Goal: Communication & Community: Share content

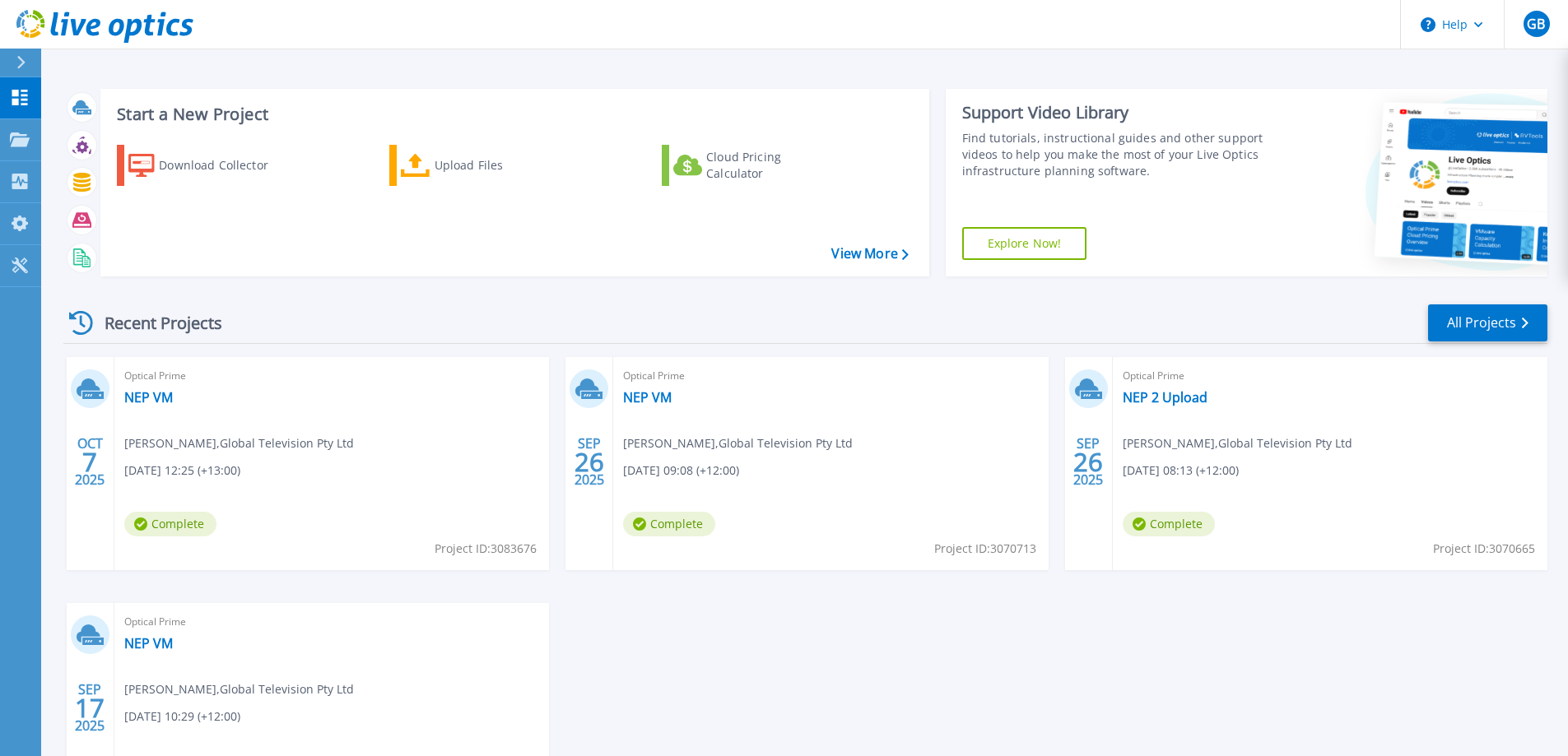
scroll to position [82, 0]
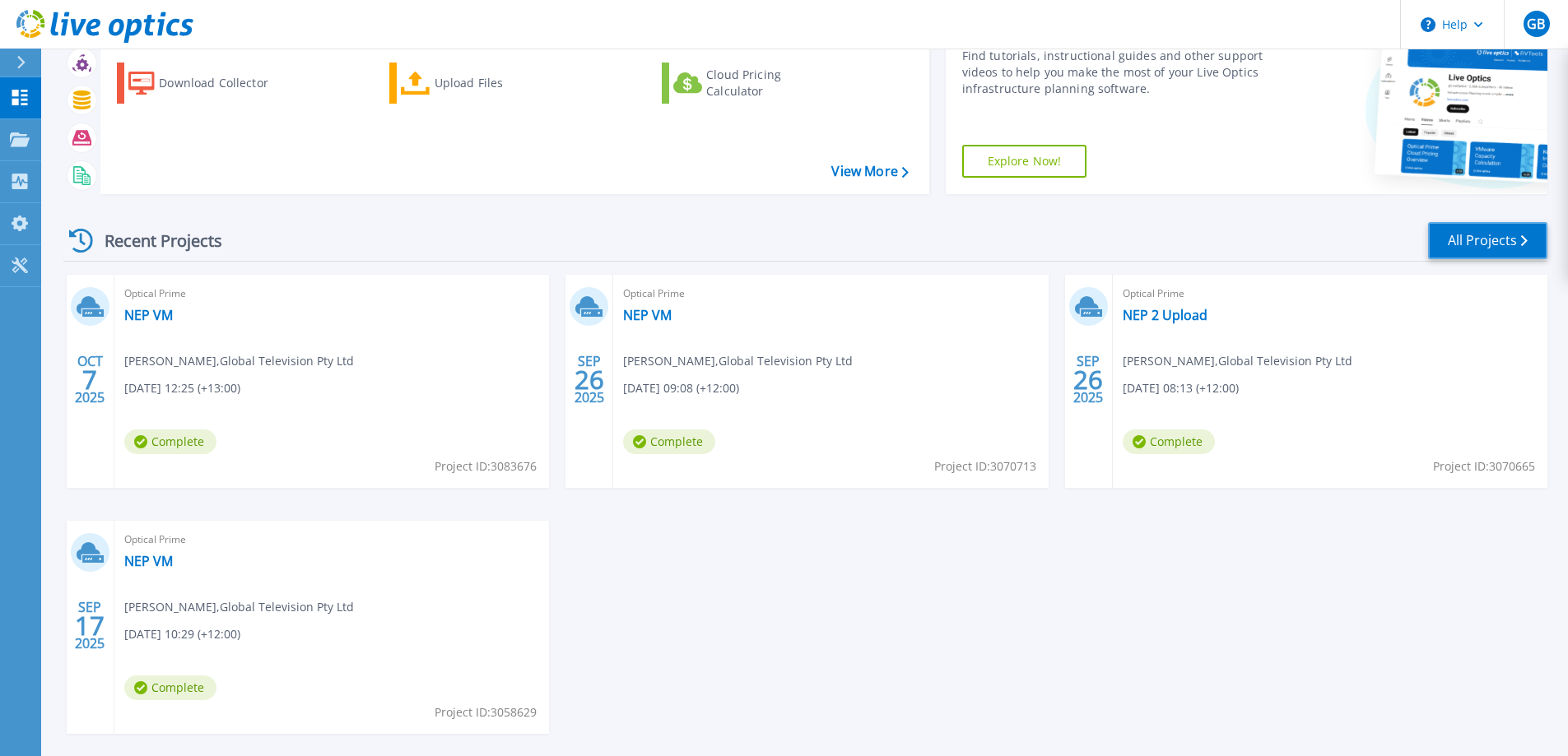
click at [1546, 249] on link "All Projects" at bounding box center [1488, 241] width 119 height 37
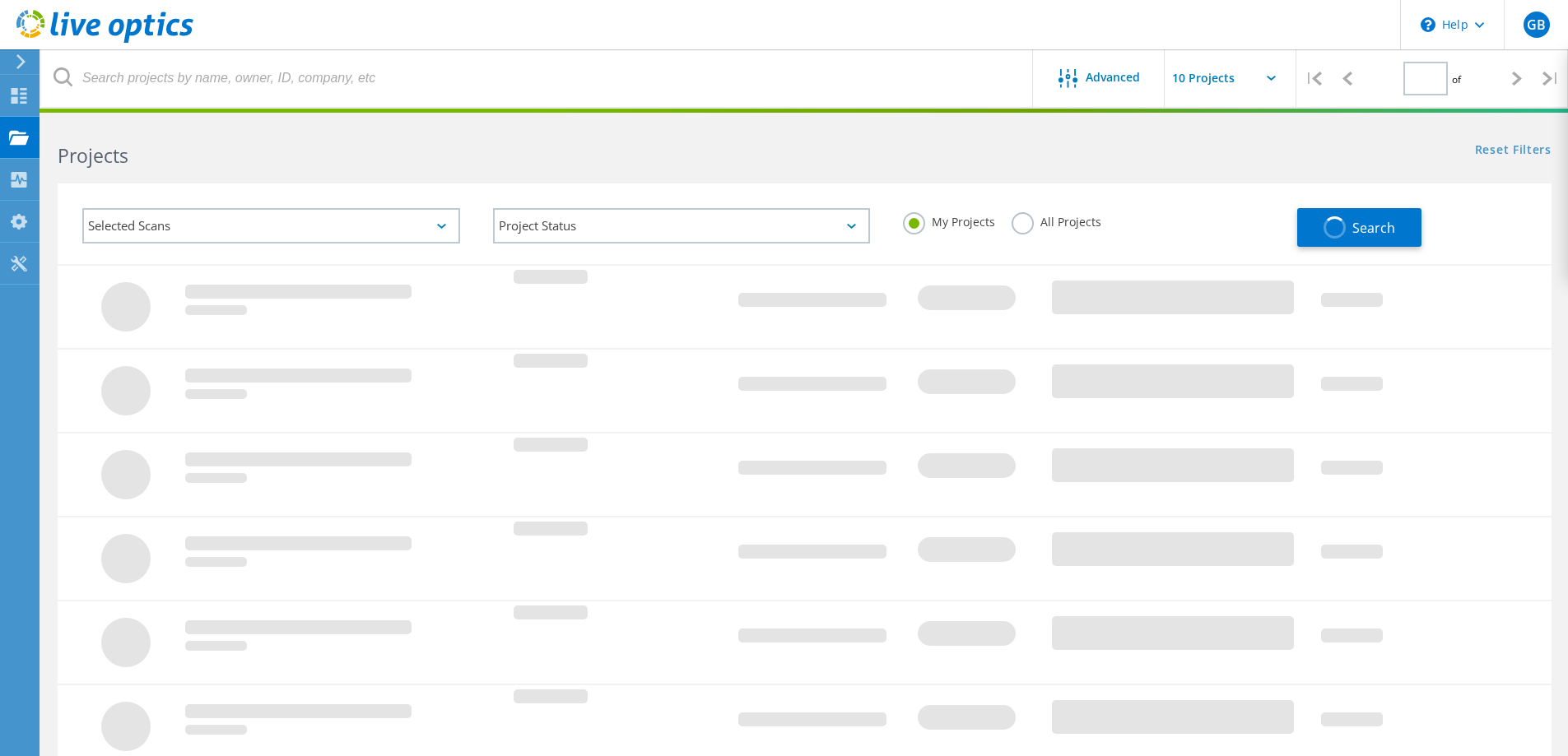
type input "1"
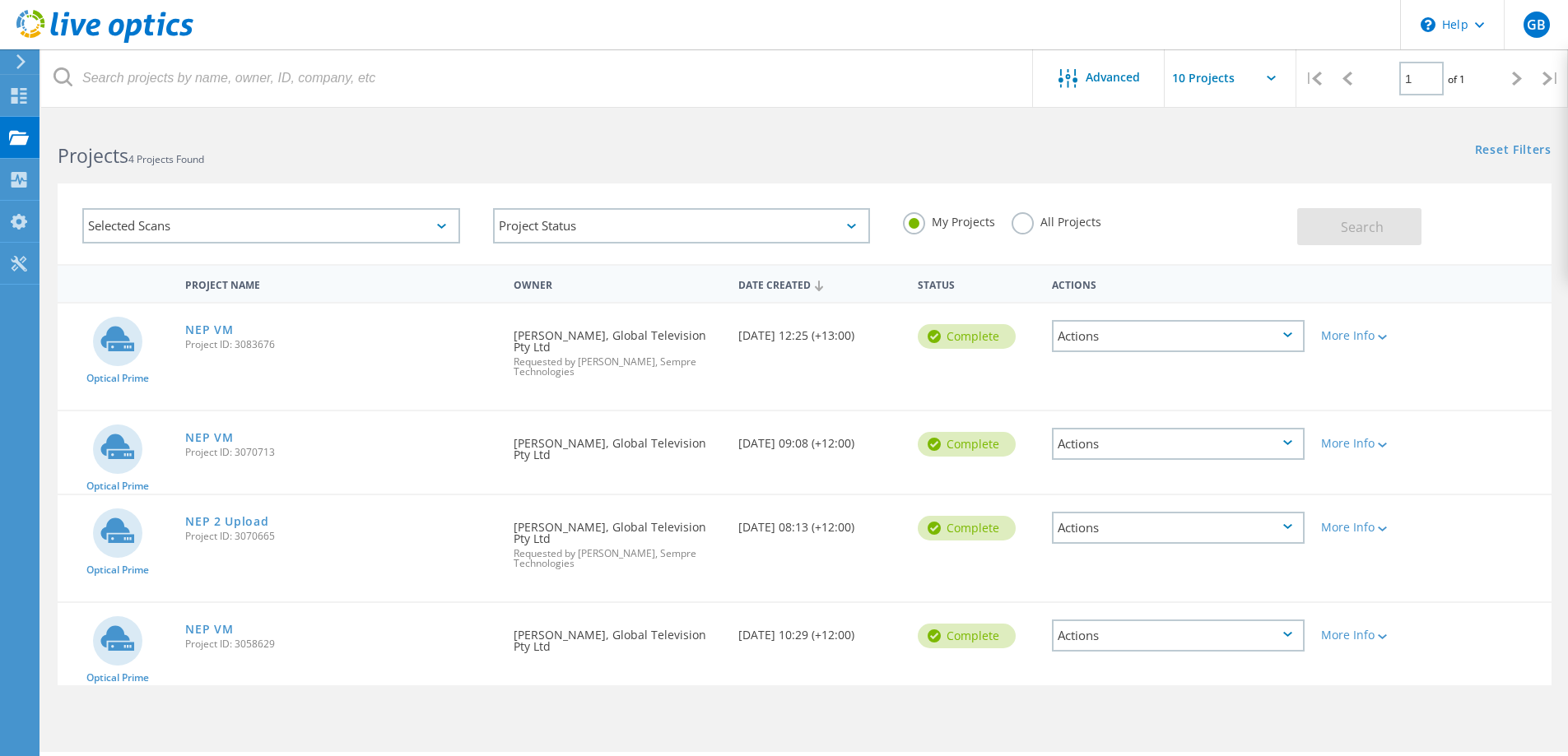
click at [1286, 331] on div "Actions" at bounding box center [1178, 336] width 253 height 32
click at [1168, 344] on div "Share" at bounding box center [1178, 349] width 249 height 26
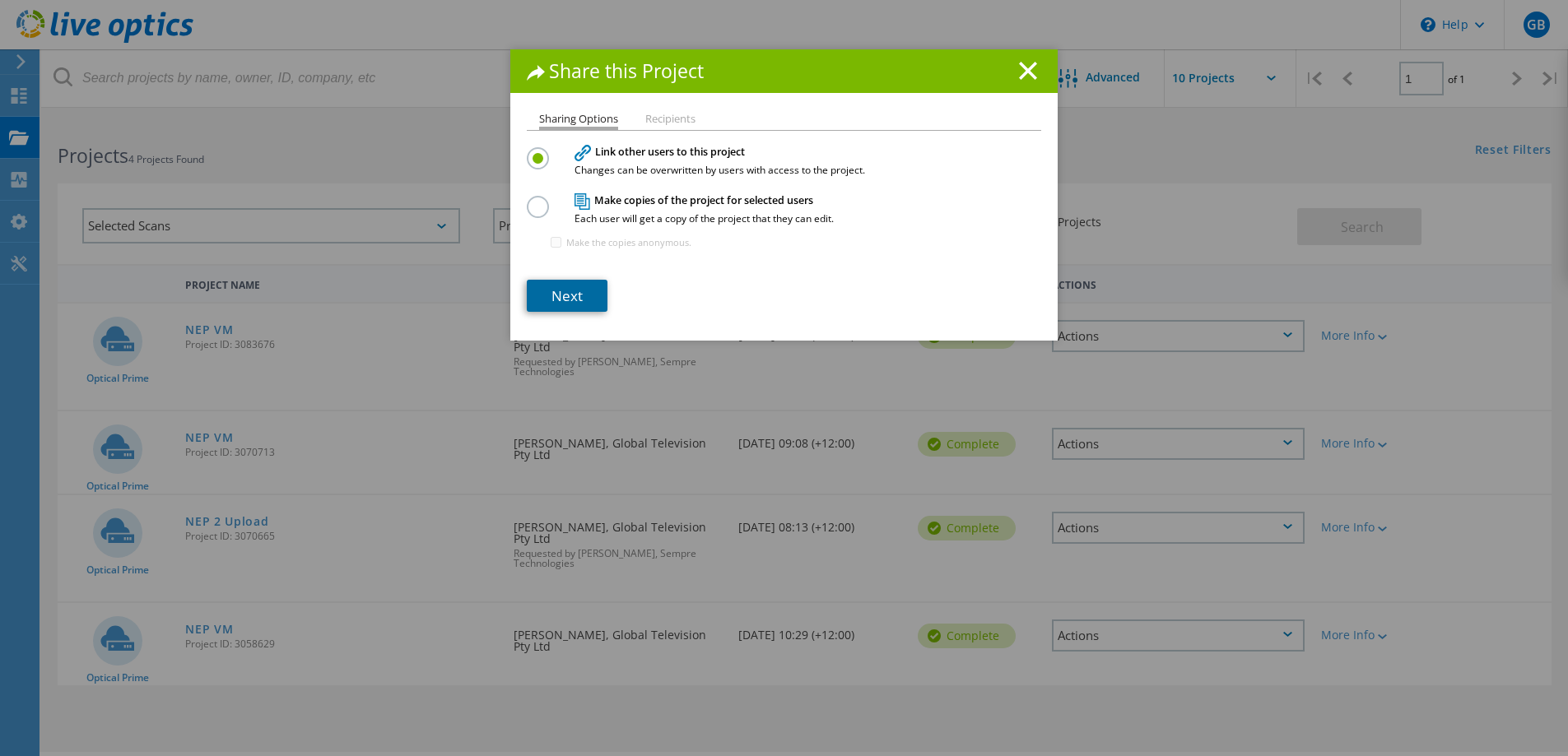
click at [576, 292] on link "Next" at bounding box center [566, 296] width 80 height 32
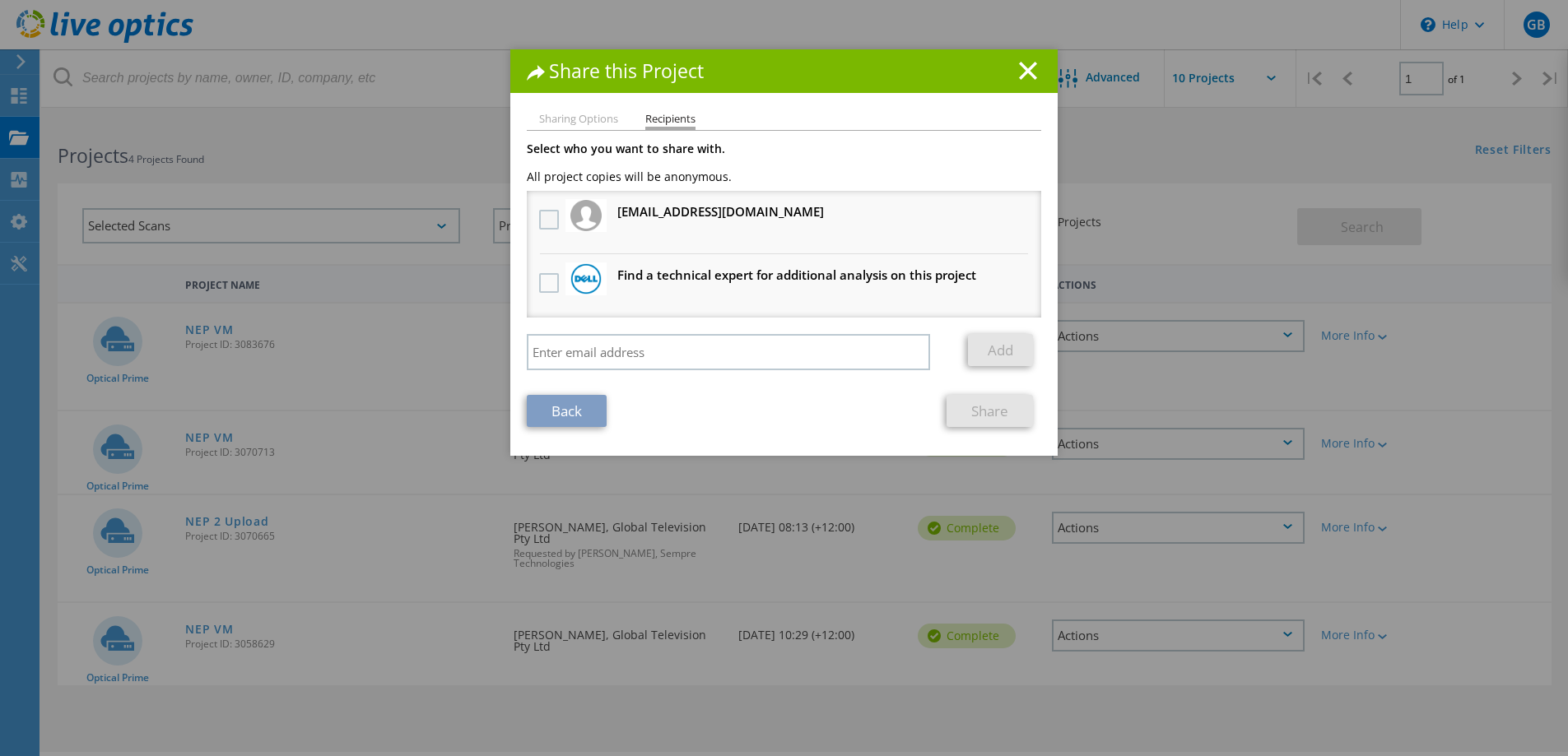
click at [541, 216] on label at bounding box center [550, 220] width 24 height 19
click at [0, 0] on input "checkbox" at bounding box center [0, 0] width 0 height 0
click at [986, 424] on link "Share" at bounding box center [990, 411] width 87 height 32
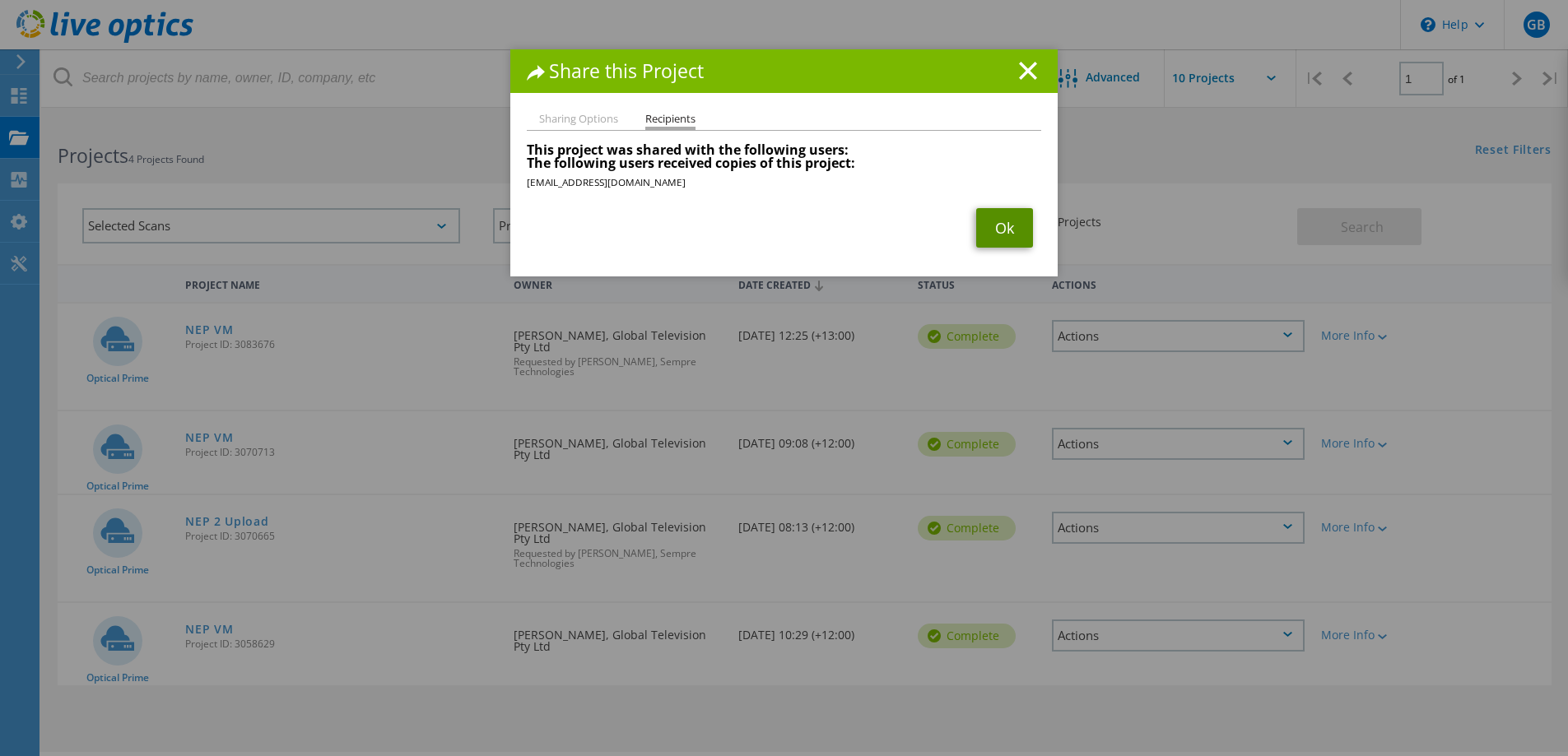
click at [1012, 222] on link "Ok" at bounding box center [1004, 228] width 57 height 40
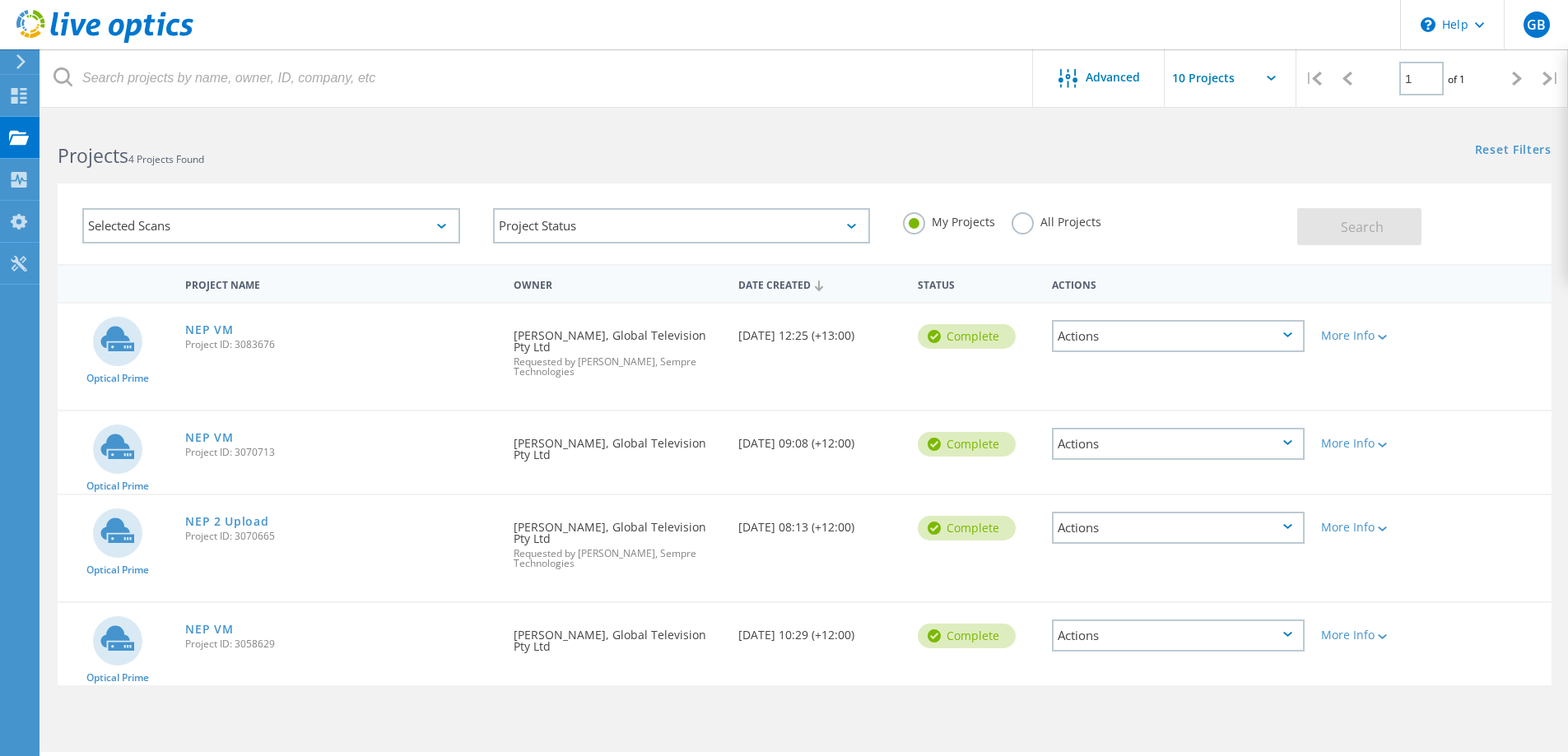
click at [1186, 449] on div "Actions" at bounding box center [1178, 444] width 253 height 32
click at [1131, 458] on div "Share" at bounding box center [1178, 457] width 249 height 26
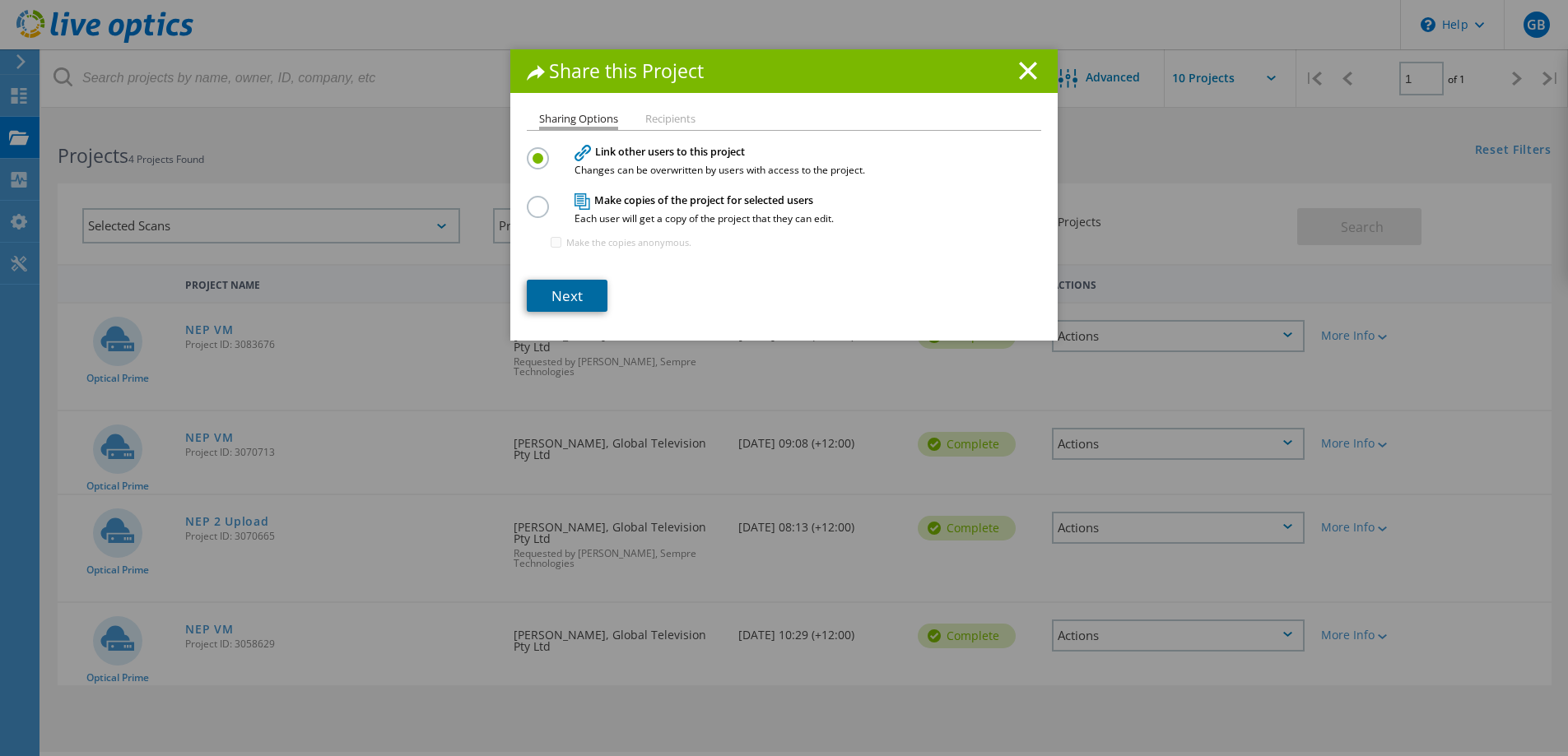
click at [574, 287] on link "Next" at bounding box center [566, 296] width 80 height 32
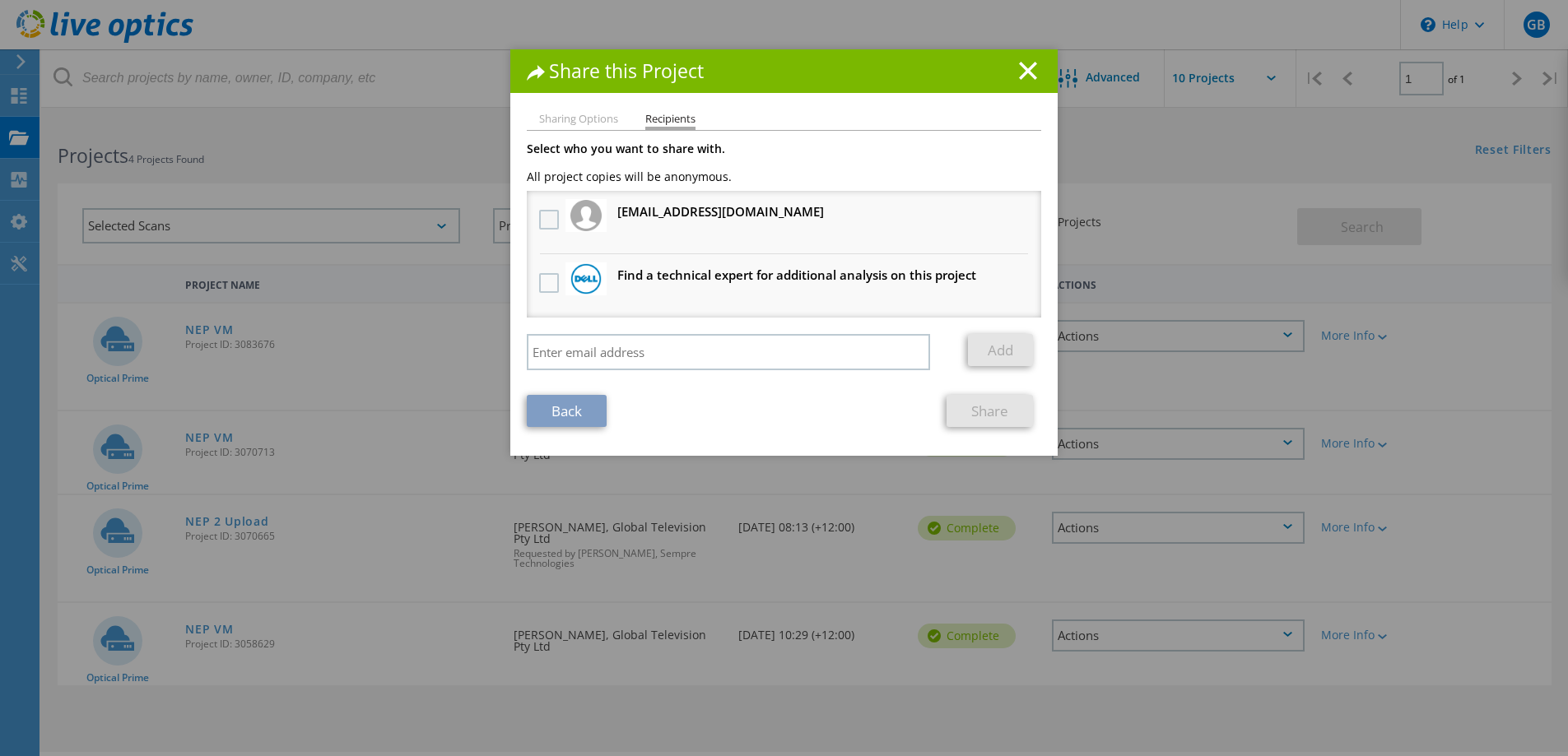
click at [543, 216] on label at bounding box center [550, 220] width 24 height 19
click at [0, 0] on input "checkbox" at bounding box center [0, 0] width 0 height 0
click at [1005, 412] on link "Share" at bounding box center [990, 411] width 87 height 32
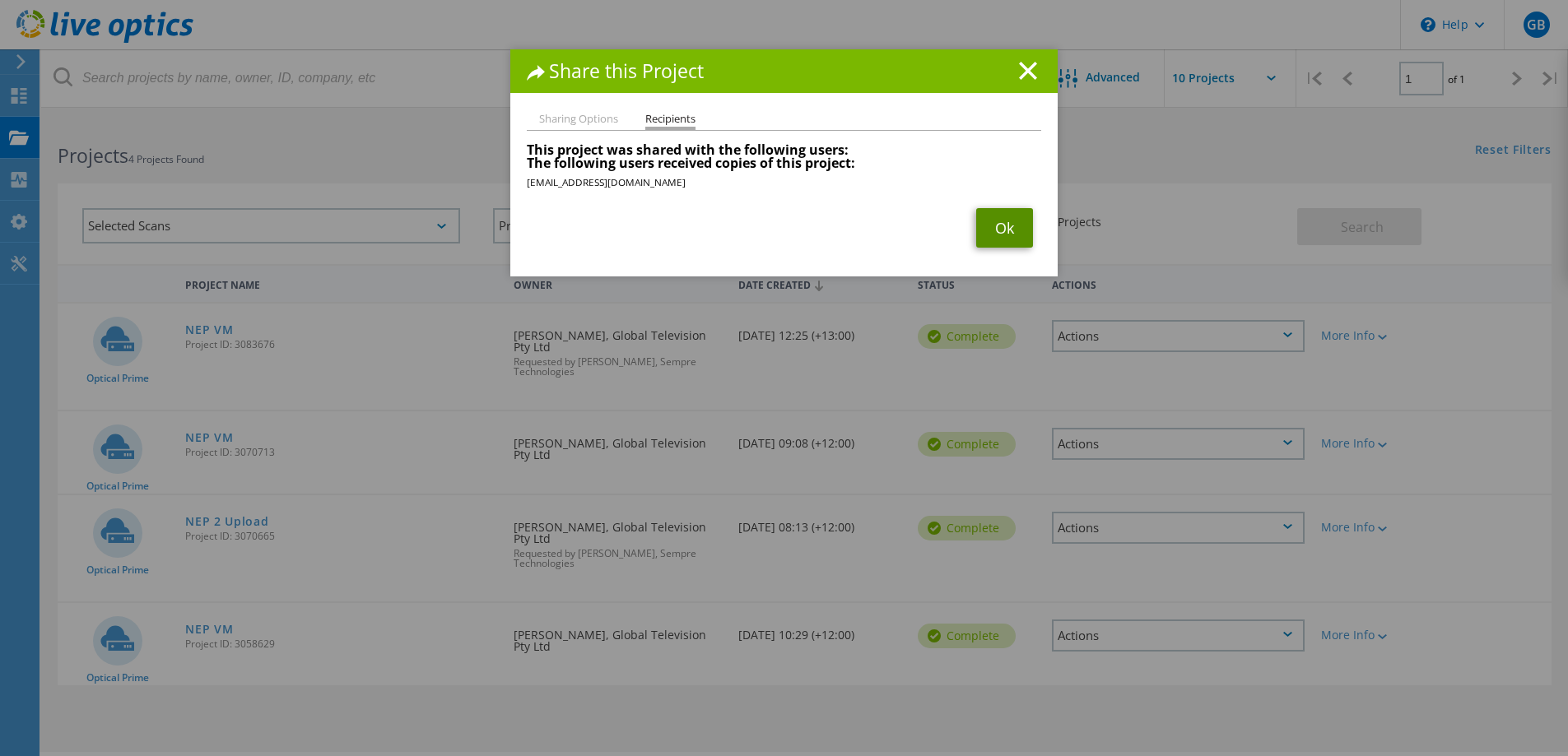
click at [1001, 212] on link "Ok" at bounding box center [1004, 228] width 57 height 40
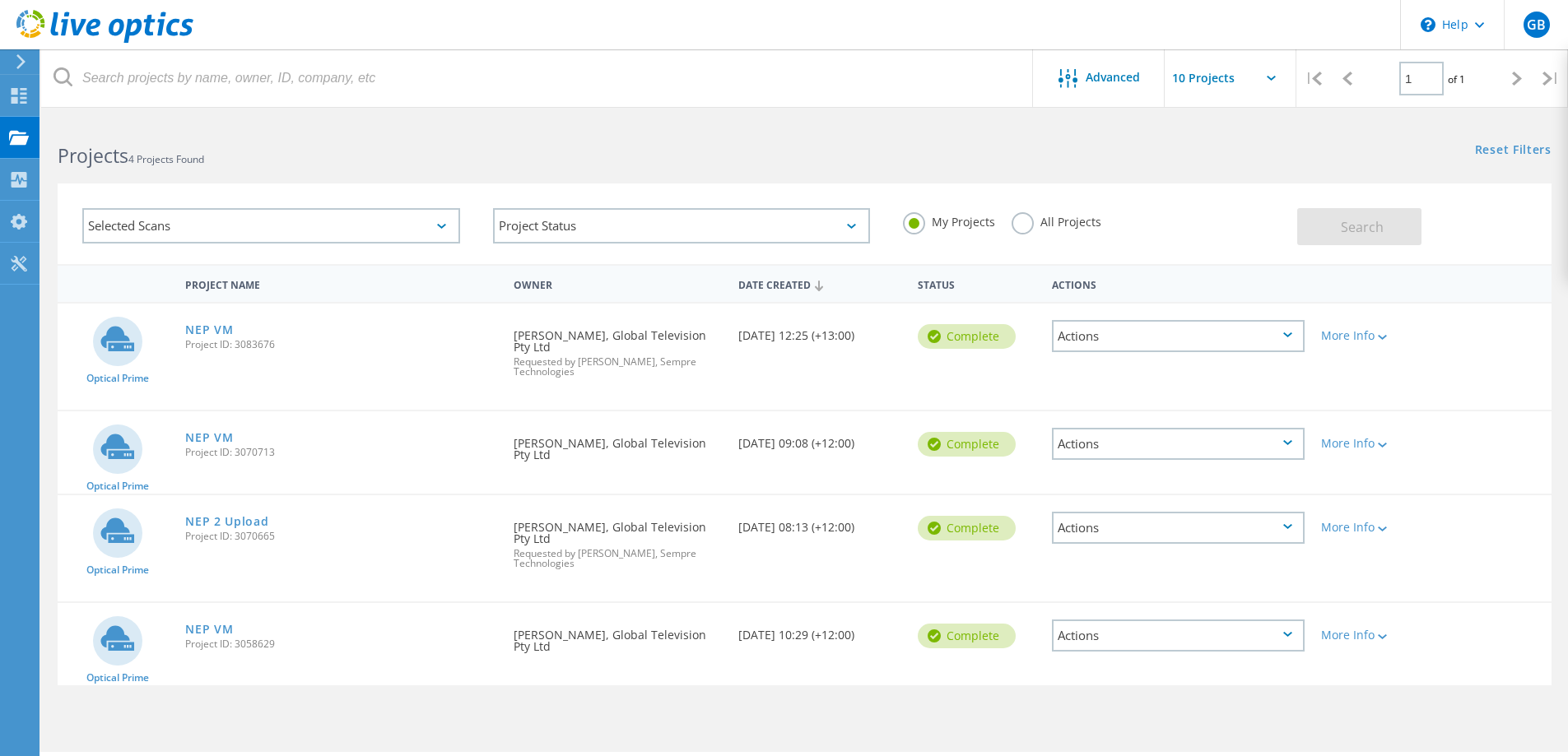
click at [1153, 528] on div "Actions" at bounding box center [1178, 528] width 253 height 32
click at [1115, 542] on div "Share" at bounding box center [1178, 541] width 249 height 26
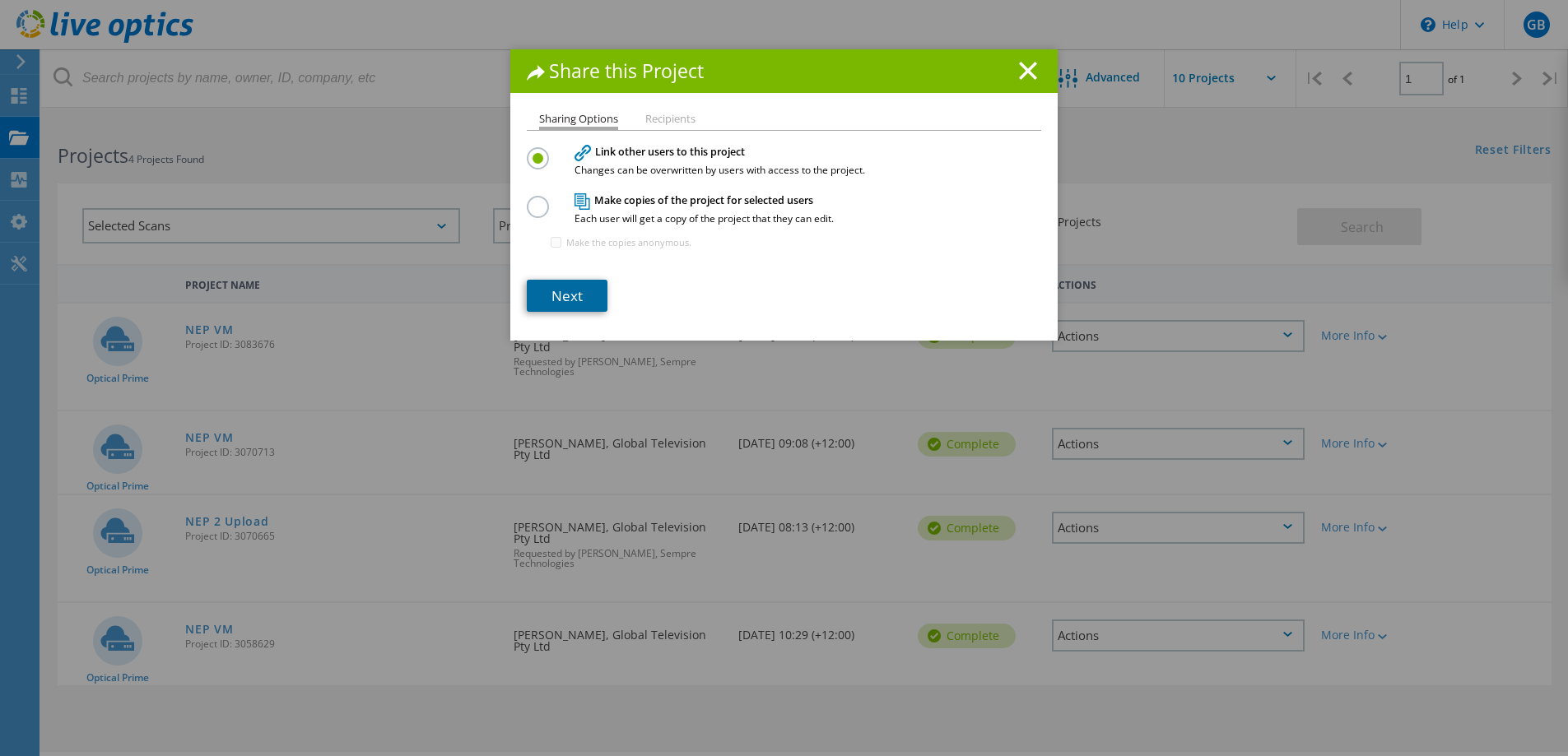
click at [564, 299] on link "Next" at bounding box center [566, 296] width 80 height 32
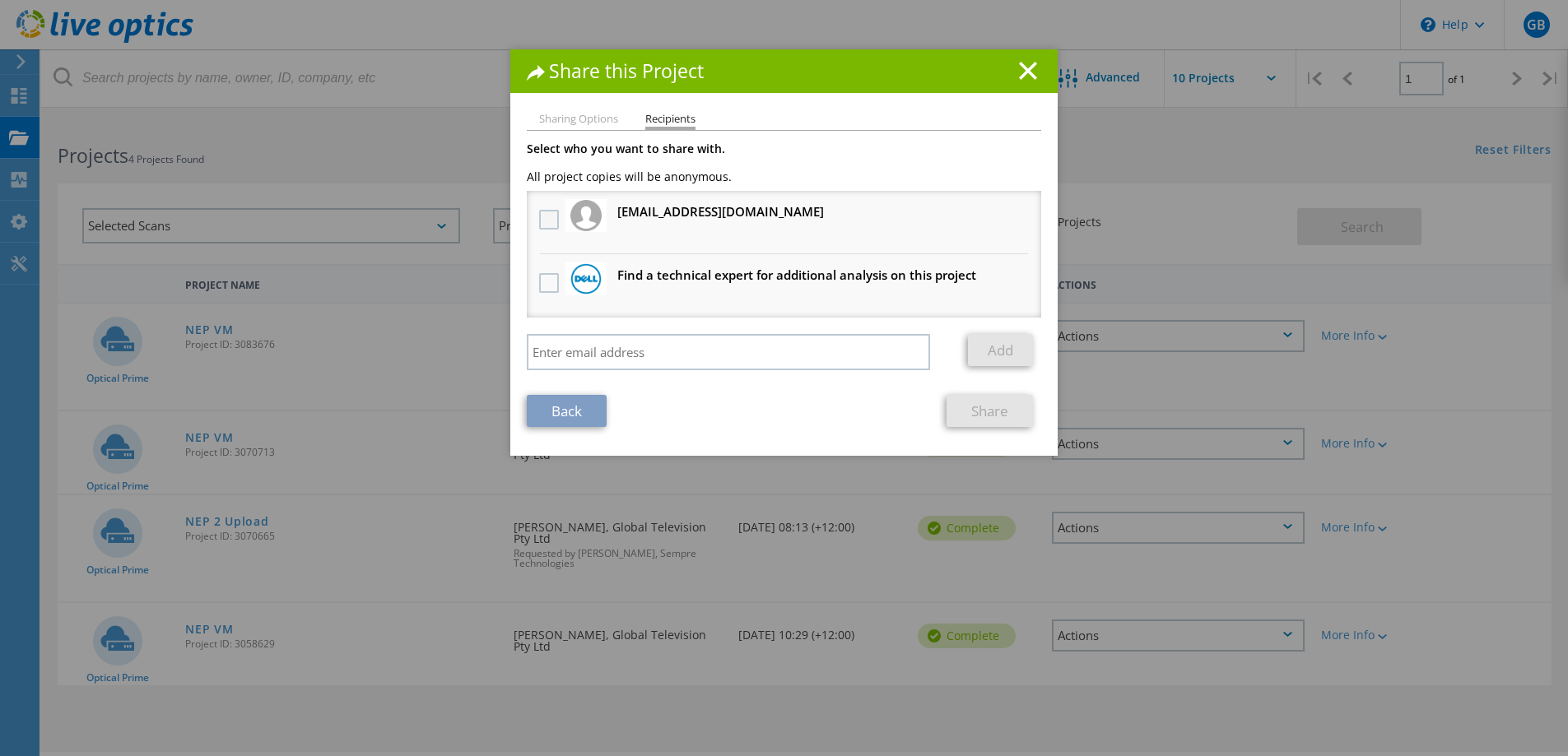
click at [550, 213] on label at bounding box center [550, 220] width 24 height 19
click at [0, 0] on input "checkbox" at bounding box center [0, 0] width 0 height 0
click at [989, 408] on link "Share" at bounding box center [990, 411] width 87 height 32
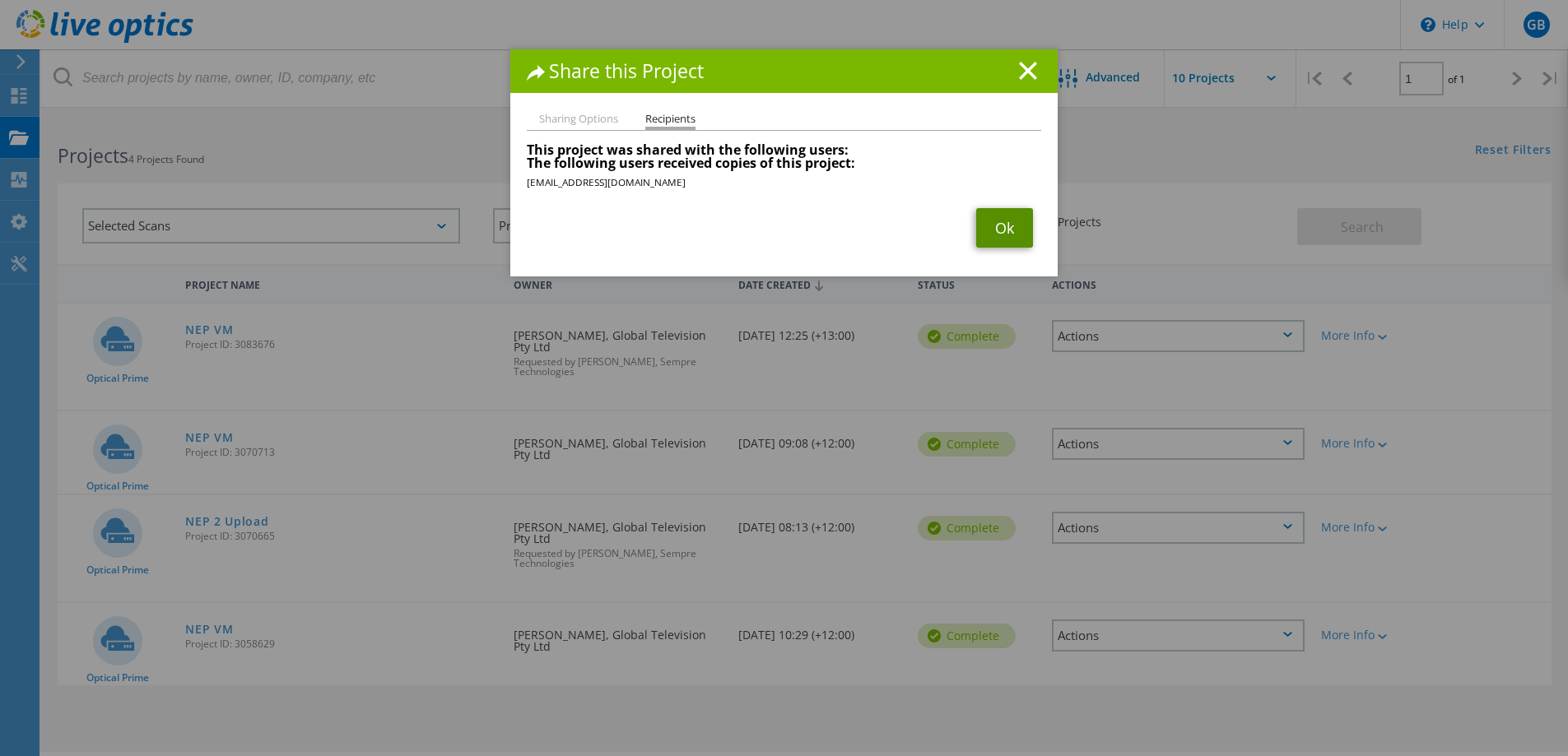
click at [1001, 228] on link "Ok" at bounding box center [1004, 228] width 57 height 40
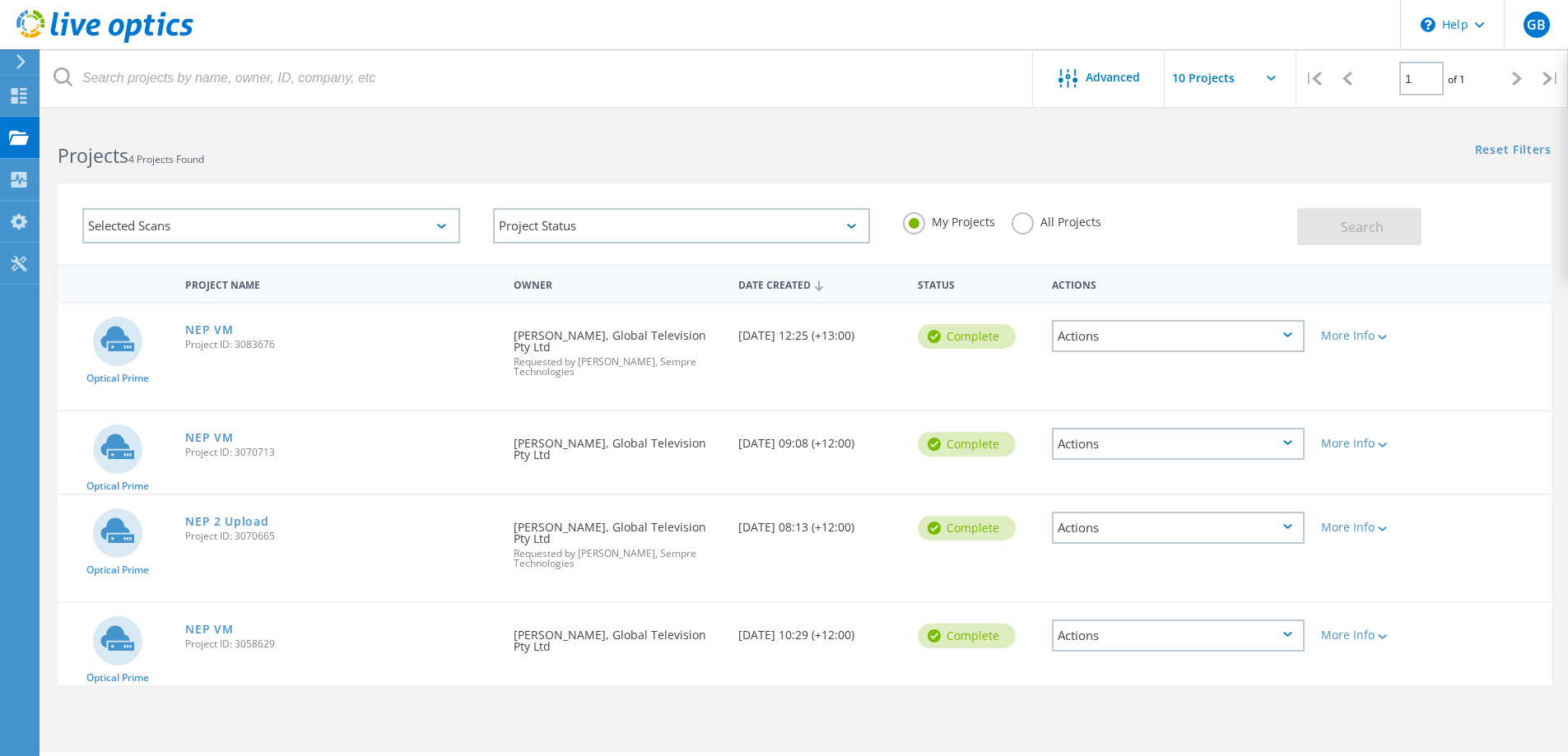
click at [974, 631] on div "Complete" at bounding box center [966, 636] width 98 height 25
click at [972, 643] on div "Complete" at bounding box center [966, 636] width 98 height 25
click at [1096, 640] on div "Actions" at bounding box center [1178, 636] width 253 height 32
click at [1100, 649] on div "Share" at bounding box center [1178, 648] width 249 height 26
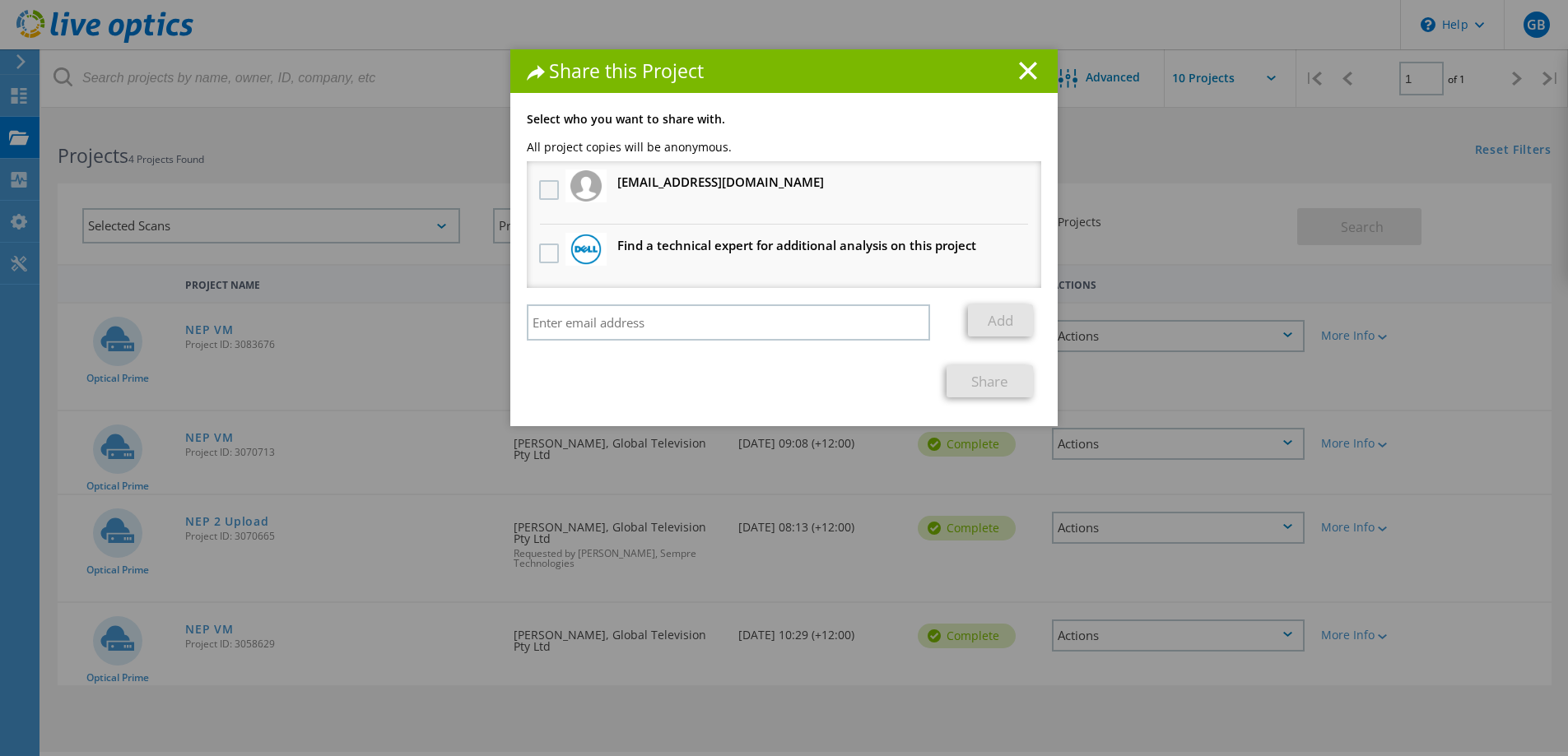
click at [541, 185] on label at bounding box center [550, 190] width 24 height 19
click at [0, 0] on input "checkbox" at bounding box center [0, 0] width 0 height 0
click at [973, 383] on link "Share" at bounding box center [990, 382] width 87 height 32
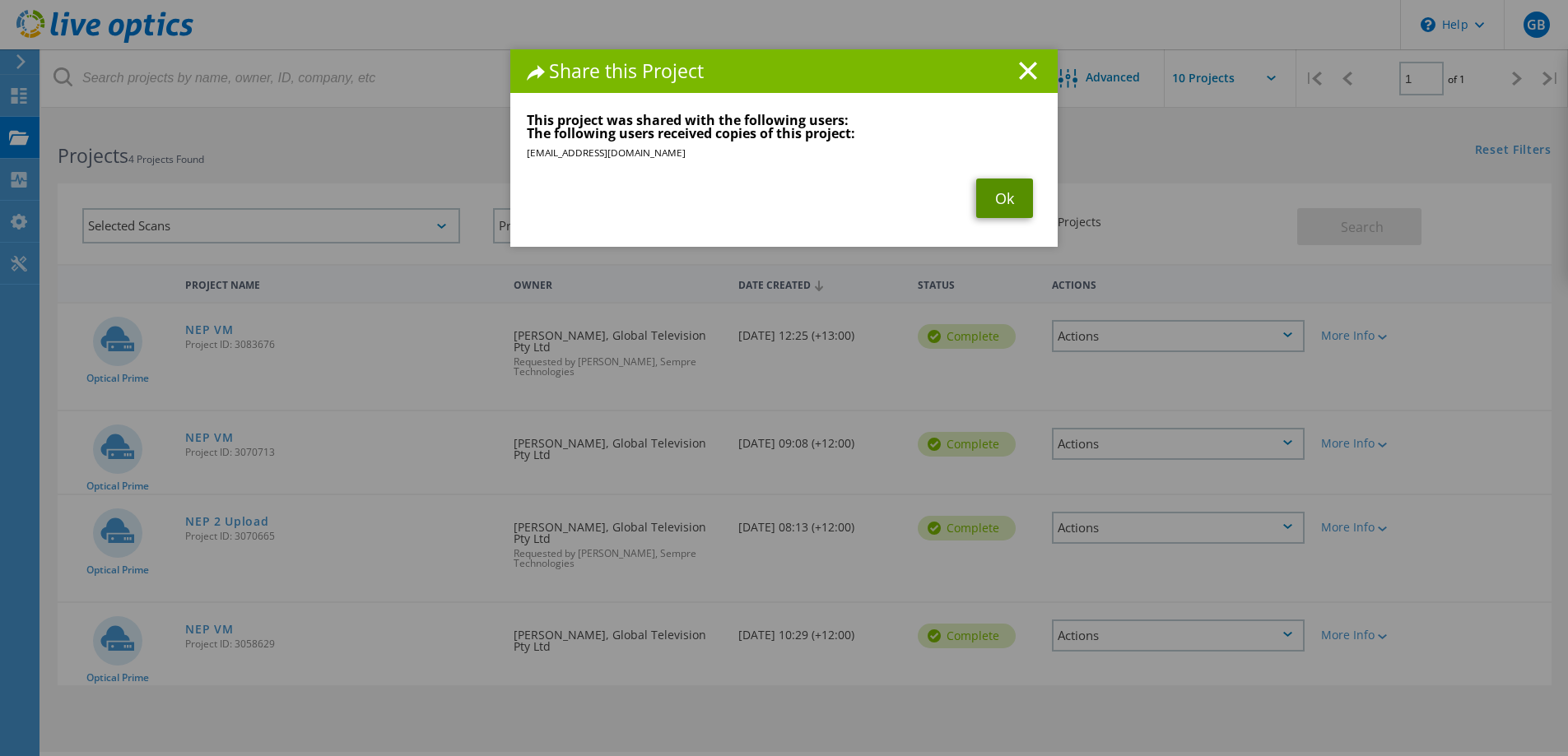
click at [1011, 194] on link "Ok" at bounding box center [1004, 198] width 57 height 40
